Goal: Transaction & Acquisition: Purchase product/service

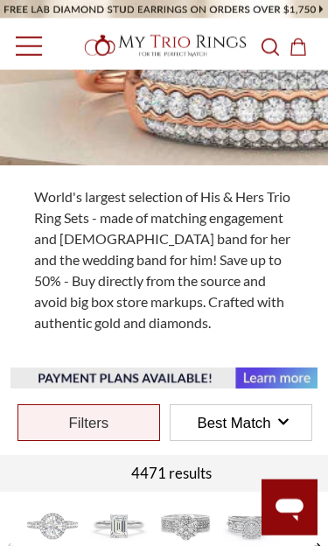
scroll to position [299, 0]
click at [94, 424] on div "Filters" at bounding box center [89, 422] width 143 height 37
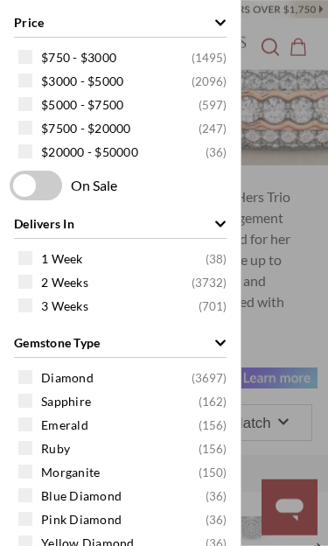
click at [23, 55] on span at bounding box center [25, 57] width 14 height 14
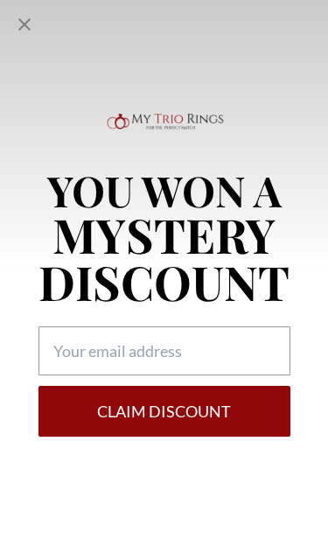
click at [20, 24] on icon "Close popup" at bounding box center [24, 24] width 21 height 21
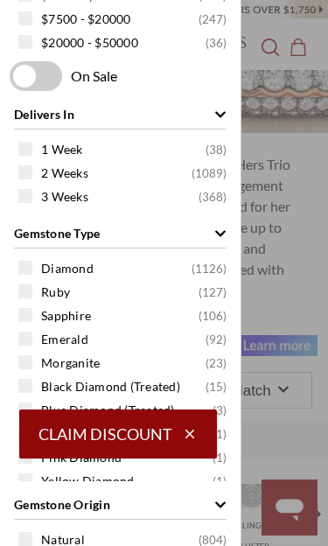
scroll to position [120, 0]
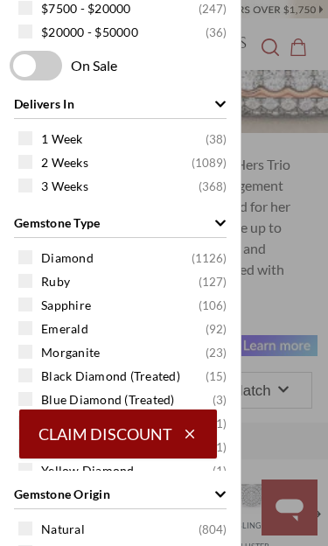
click at [29, 252] on span at bounding box center [25, 257] width 14 height 14
click at [30, 302] on span at bounding box center [25, 305] width 14 height 14
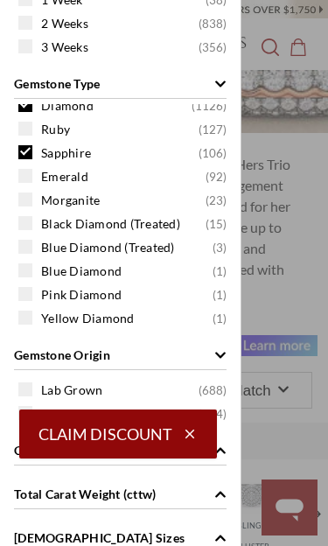
scroll to position [260, 0]
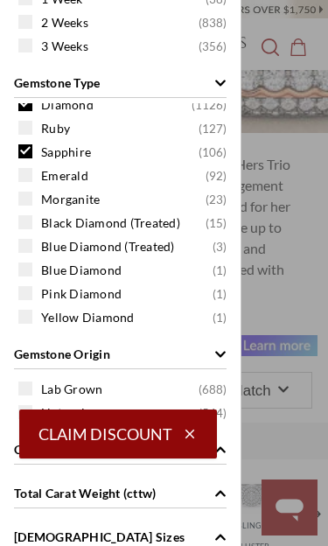
click at [26, 272] on span at bounding box center [25, 270] width 14 height 14
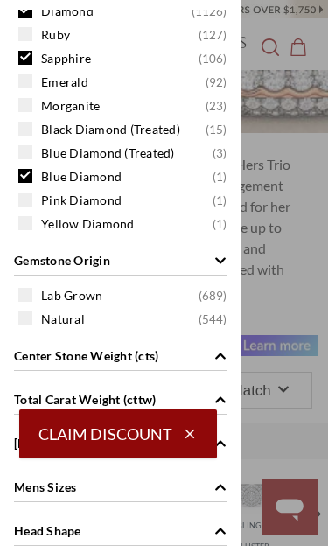
scroll to position [13, 0]
click at [28, 320] on span at bounding box center [25, 319] width 14 height 14
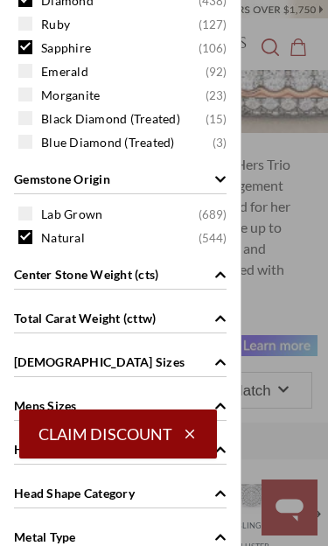
click at [22, 288] on div "Center Stone Weight (cts)" at bounding box center [120, 272] width 213 height 33
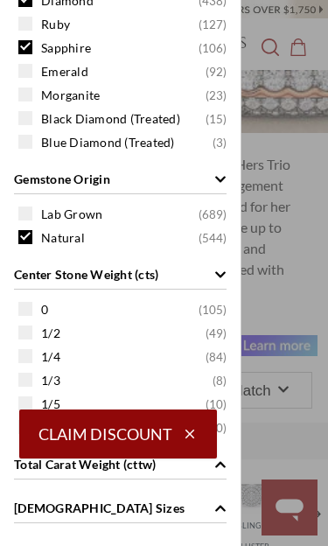
click at [22, 217] on span at bounding box center [25, 214] width 14 height 14
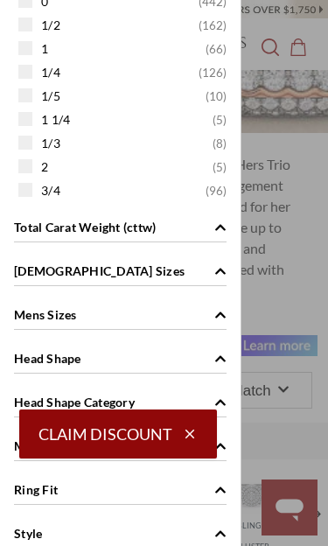
scroll to position [748, 0]
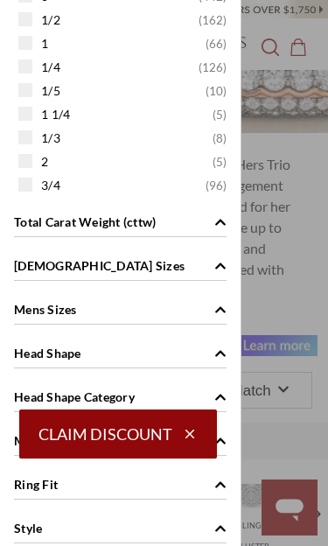
click at [216, 259] on span "Ladies Sizes" at bounding box center [220, 265] width 12 height 18
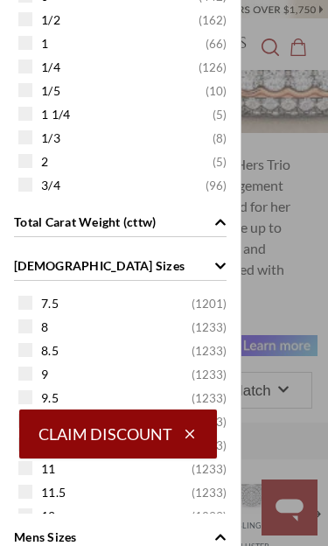
click at [27, 330] on span at bounding box center [25, 326] width 14 height 14
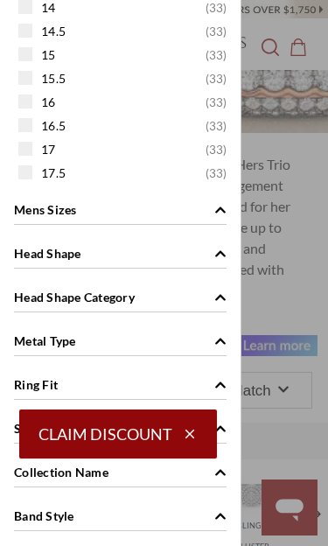
scroll to position [1077, 0]
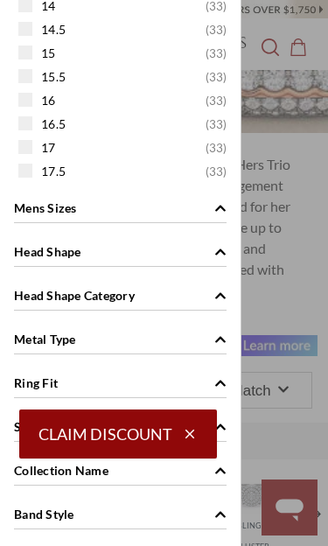
click at [214, 249] on span "Head Shape" at bounding box center [220, 251] width 12 height 18
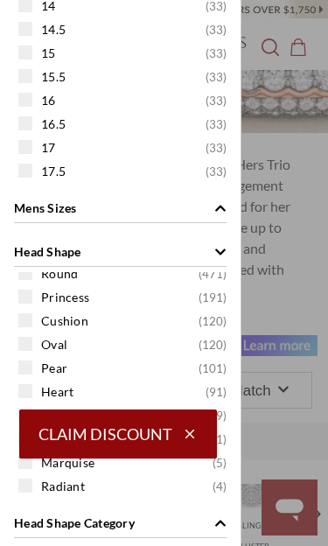
click at [27, 295] on span at bounding box center [25, 297] width 14 height 14
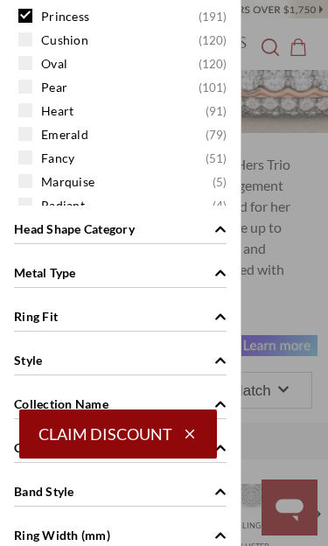
click at [27, 187] on span at bounding box center [25, 181] width 14 height 14
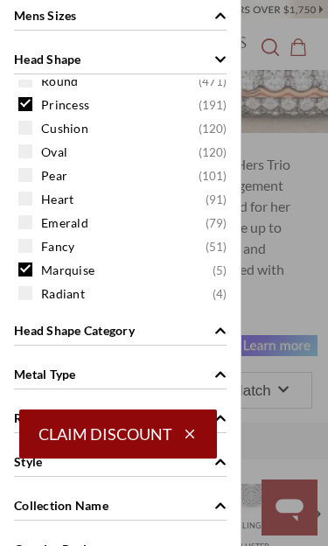
scroll to position [13, 0]
click at [205, 369] on div "Metal Type" at bounding box center [120, 372] width 213 height 33
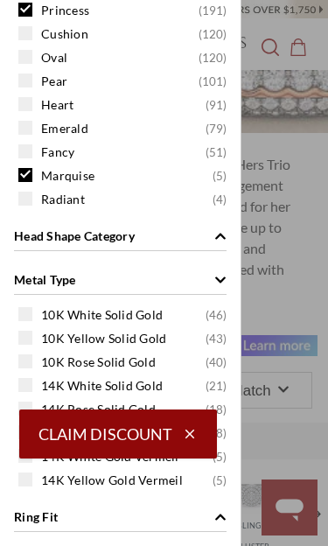
scroll to position [1077, 0]
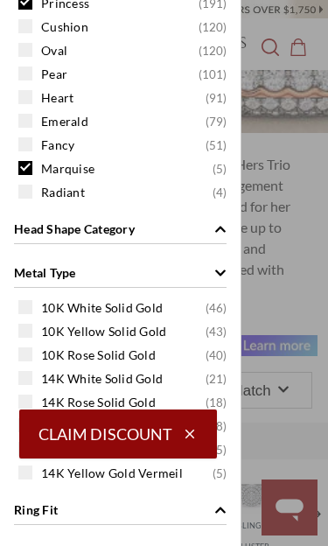
click at [28, 307] on span at bounding box center [25, 307] width 14 height 14
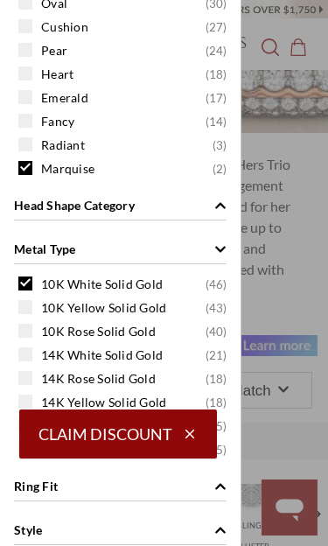
click at [25, 354] on span at bounding box center [25, 354] width 14 height 14
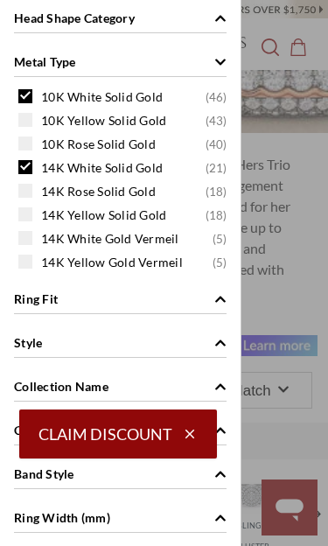
scroll to position [1274, 0]
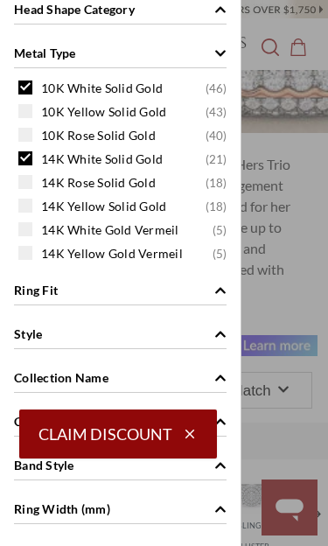
click at [209, 324] on div "Style" at bounding box center [120, 332] width 213 height 33
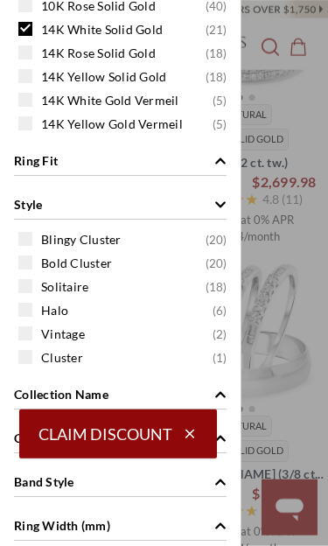
scroll to position [969, 0]
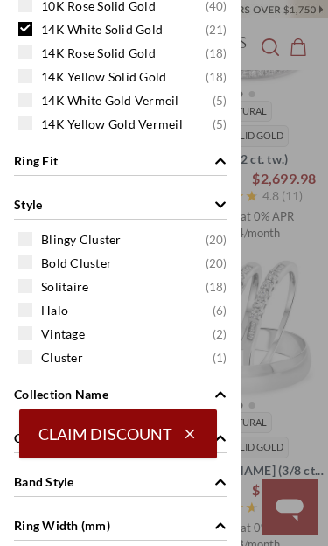
click at [185, 442] on icon "button" at bounding box center [190, 434] width 16 height 16
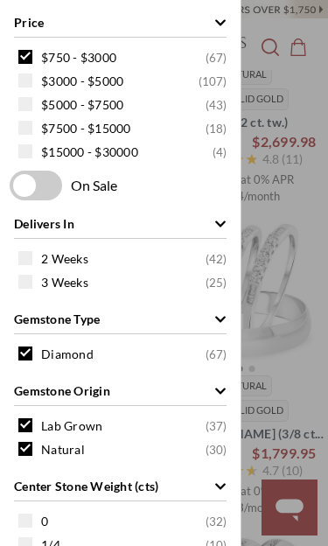
scroll to position [0, 0]
click at [35, 183] on span at bounding box center [36, 186] width 53 height 30
click at [13, 186] on input "checkbox" at bounding box center [13, 186] width 0 height 0
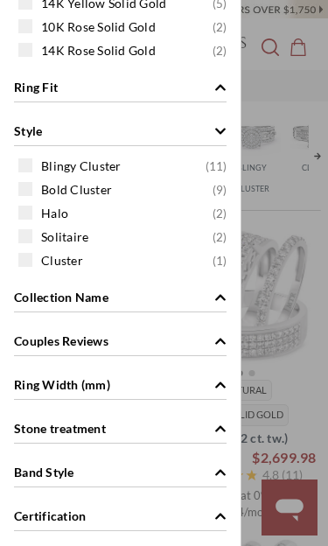
scroll to position [1382, 0]
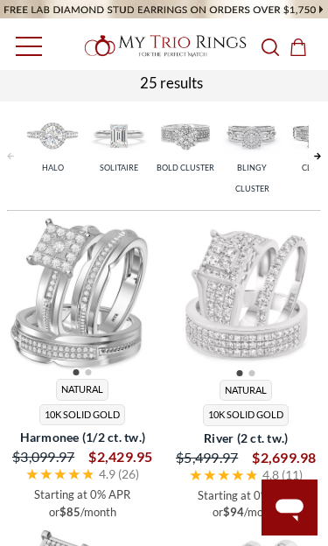
click at [309, 91] on div "Price $750 - $3000 ( 25 ) $3000 - $5000 ( 27 ) $5000 - $7500 ( 4 ) $7500 - $100…" at bounding box center [164, 273] width 328 height 546
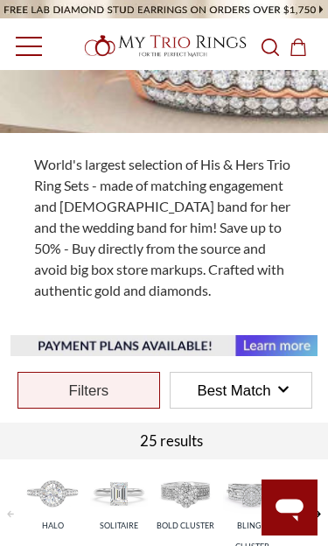
scroll to position [358, 0]
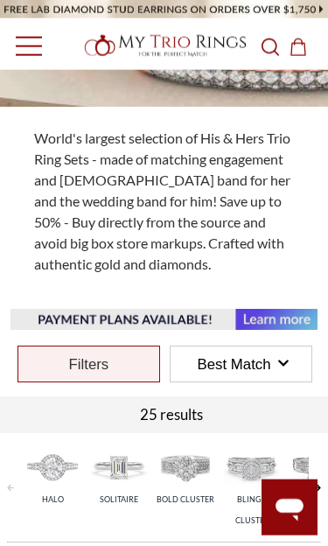
click at [285, 350] on div "Best Match" at bounding box center [241, 364] width 141 height 35
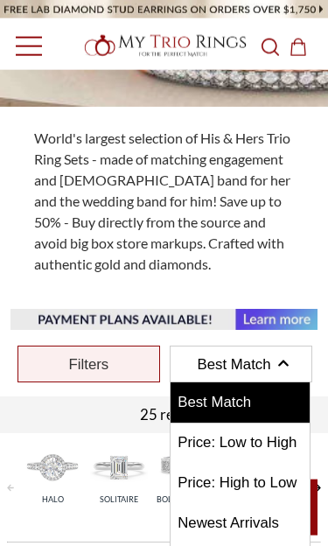
click at [259, 440] on span "Price: Low to High" at bounding box center [240, 443] width 139 height 40
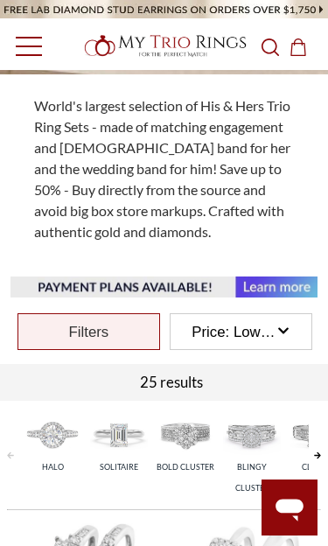
click at [188, 384] on div "25 results" at bounding box center [171, 382] width 342 height 36
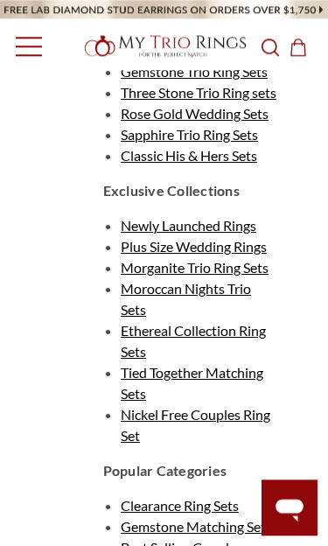
scroll to position [5210, 0]
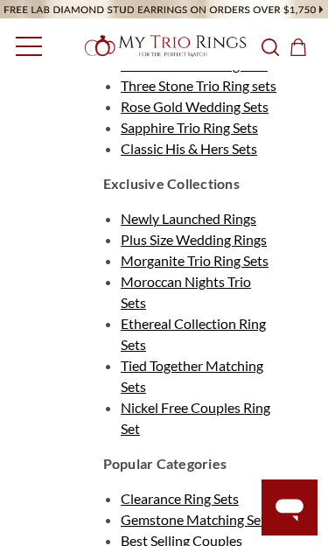
click at [225, 504] on span "Clearance Ring Sets" at bounding box center [180, 498] width 118 height 17
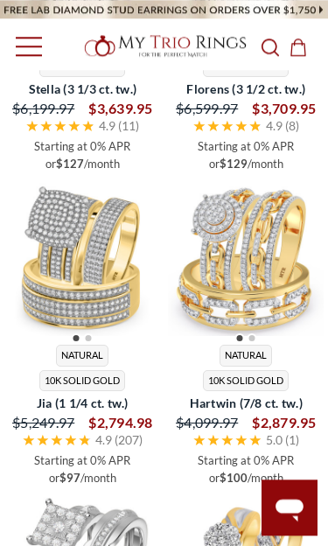
scroll to position [993, 0]
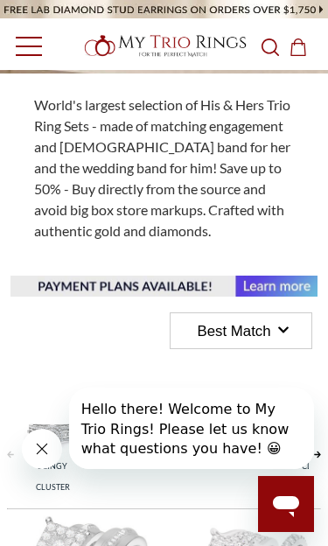
scroll to position [1038, 0]
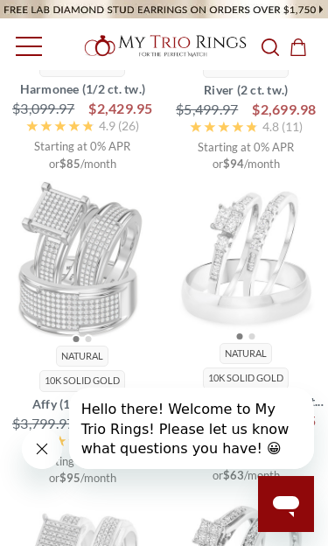
scroll to position [332, 0]
